Goal: Download file/media

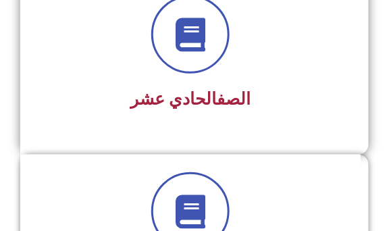
scroll to position [2275, 0]
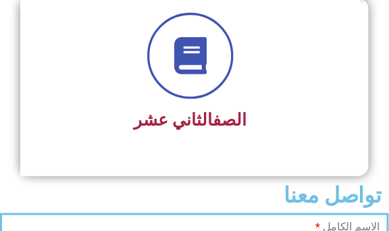
click at [197, 55] on icon at bounding box center [190, 56] width 37 height 37
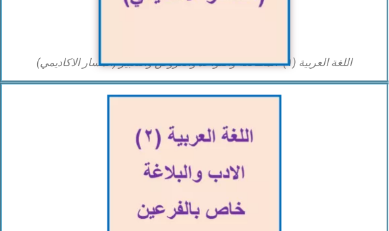
scroll to position [193, 0]
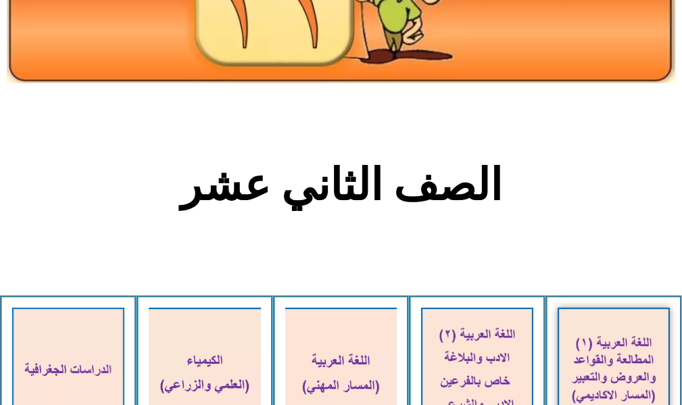
drag, startPoint x: 22, startPoint y: 1, endPoint x: 377, endPoint y: 238, distance: 426.4
click at [377, 231] on section "الصف الثاني عشر" at bounding box center [341, 193] width 682 height 206
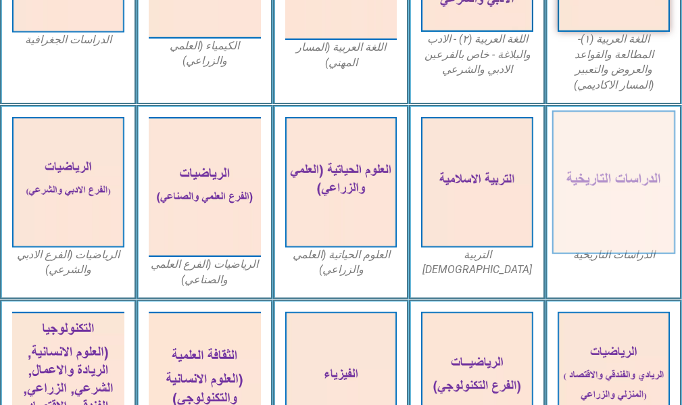
click at [389, 154] on img at bounding box center [613, 181] width 123 height 143
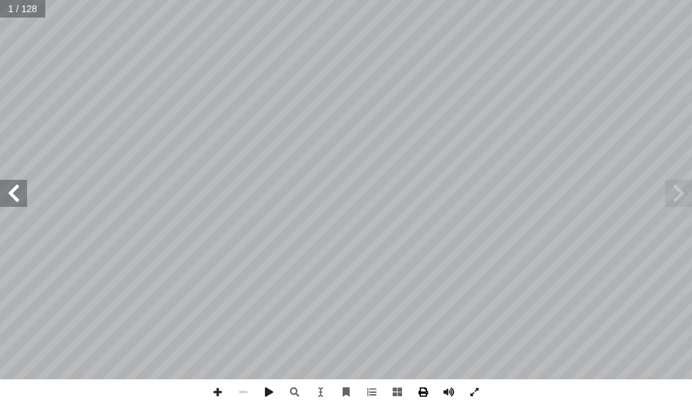
click at [426, 395] on span at bounding box center [423, 392] width 26 height 26
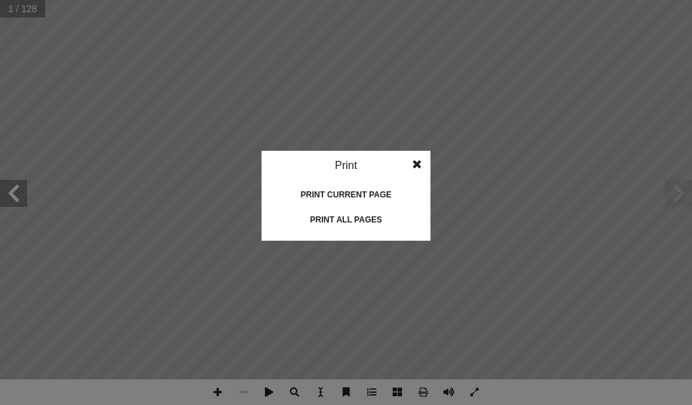
click at [324, 215] on div "Print all pages" at bounding box center [346, 220] width 135 height 22
